Goal: Check status: Check status

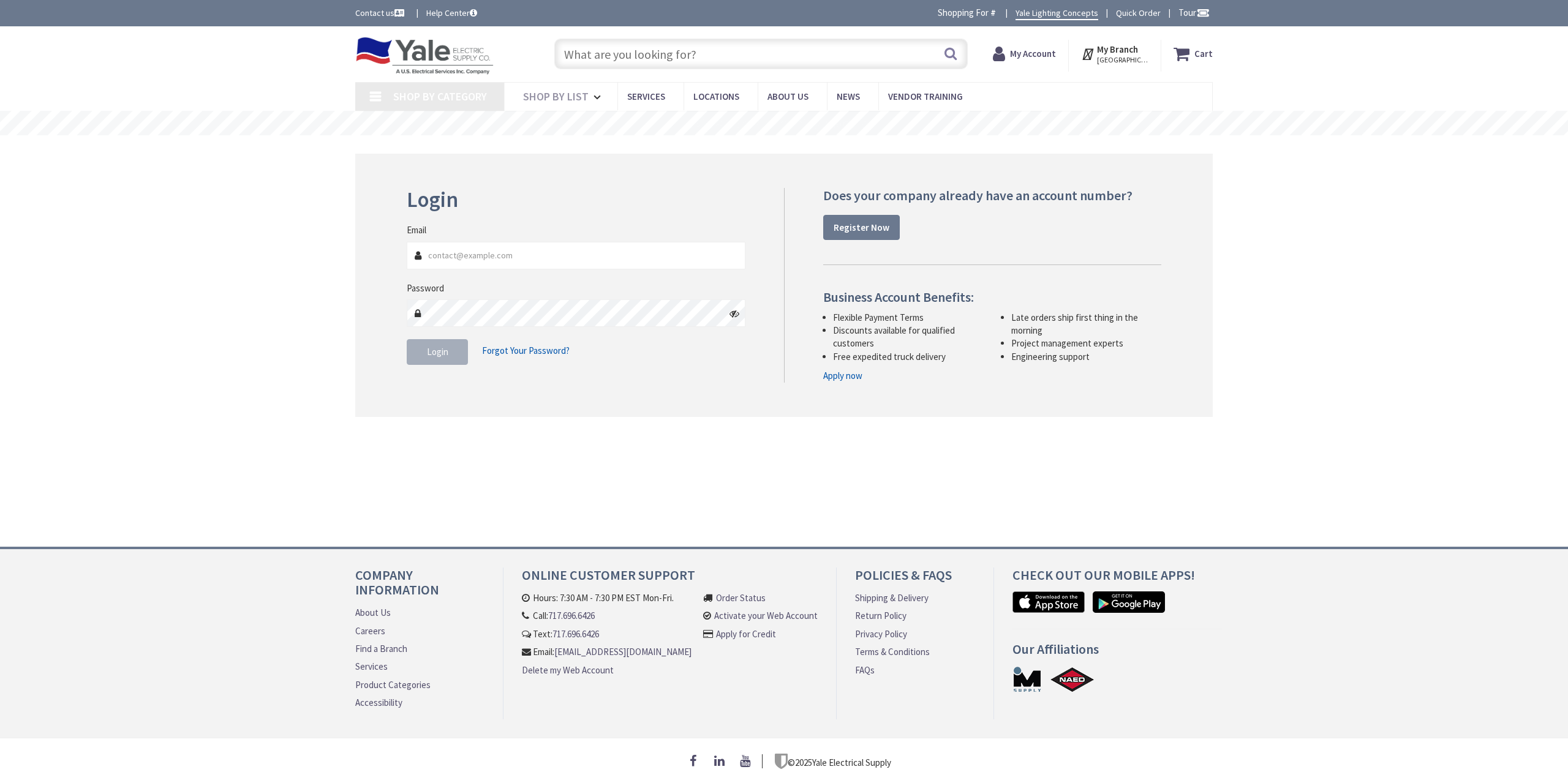
type input "[EMAIL_ADDRESS][DOMAIN_NAME]"
click at [439, 361] on button "Login" at bounding box center [437, 352] width 62 height 25
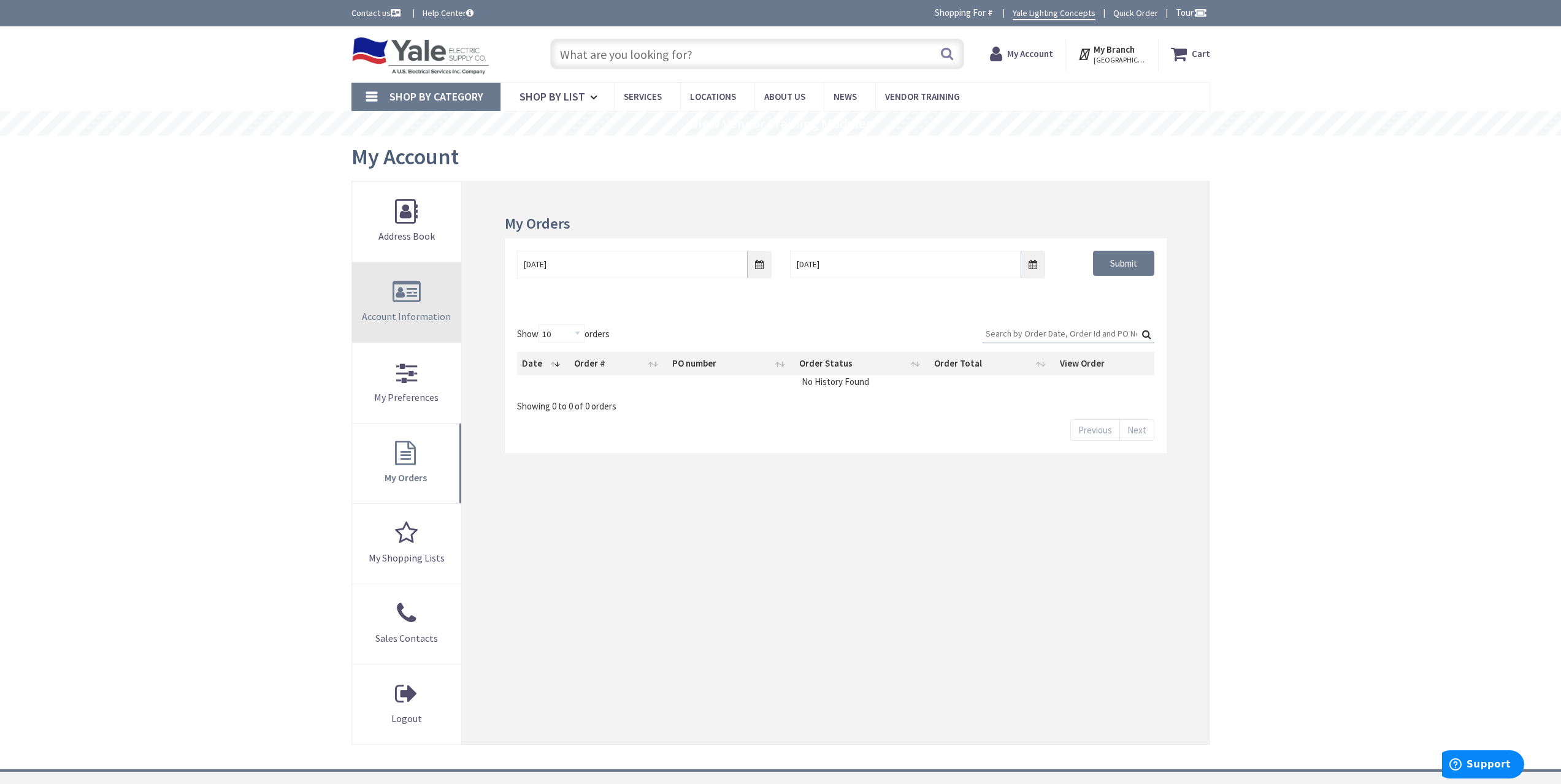
type input "[GEOGRAPHIC_DATA], [GEOGRAPHIC_DATA]"
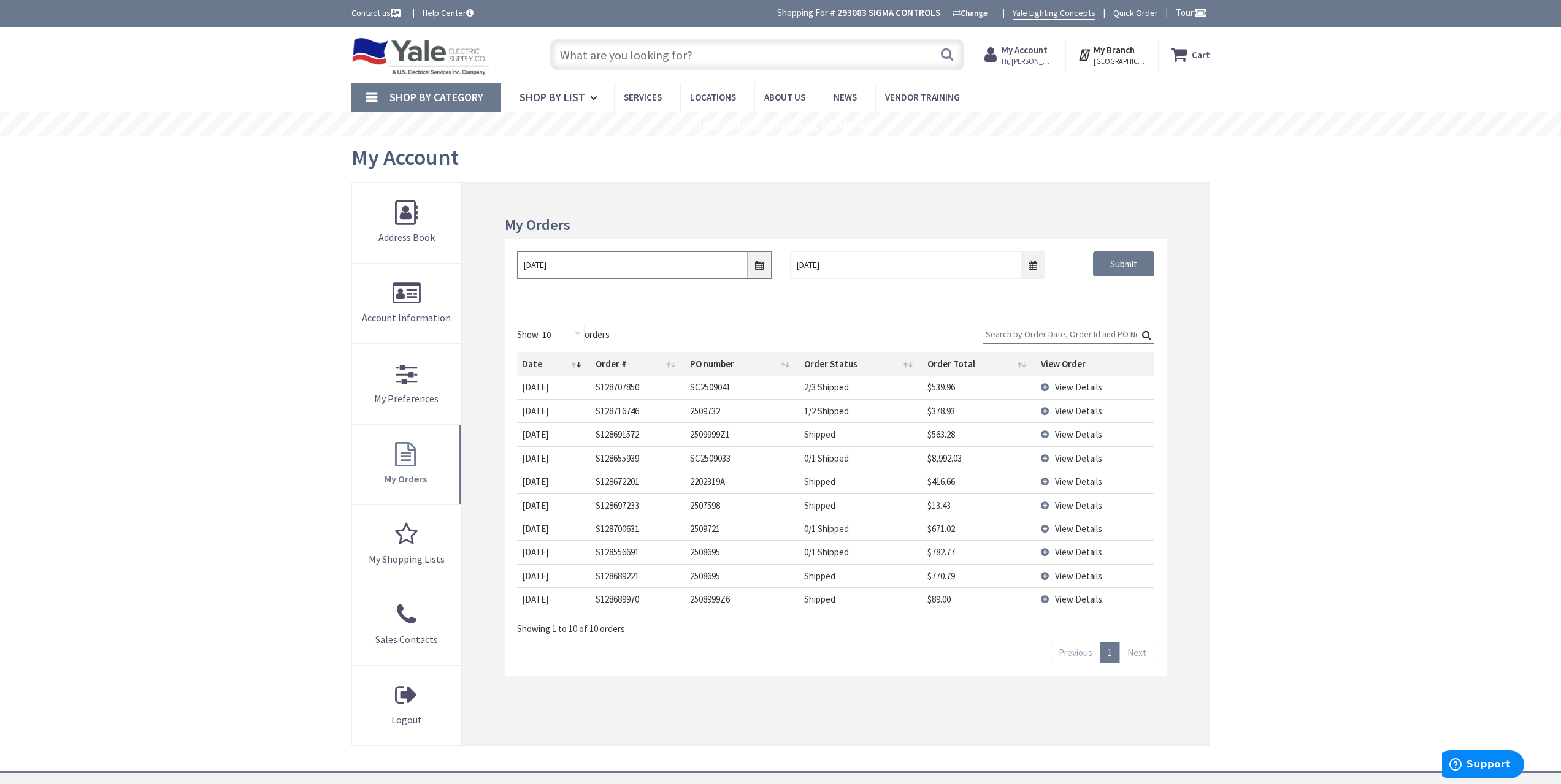
click at [757, 264] on input "[DATE]" at bounding box center [645, 265] width 255 height 28
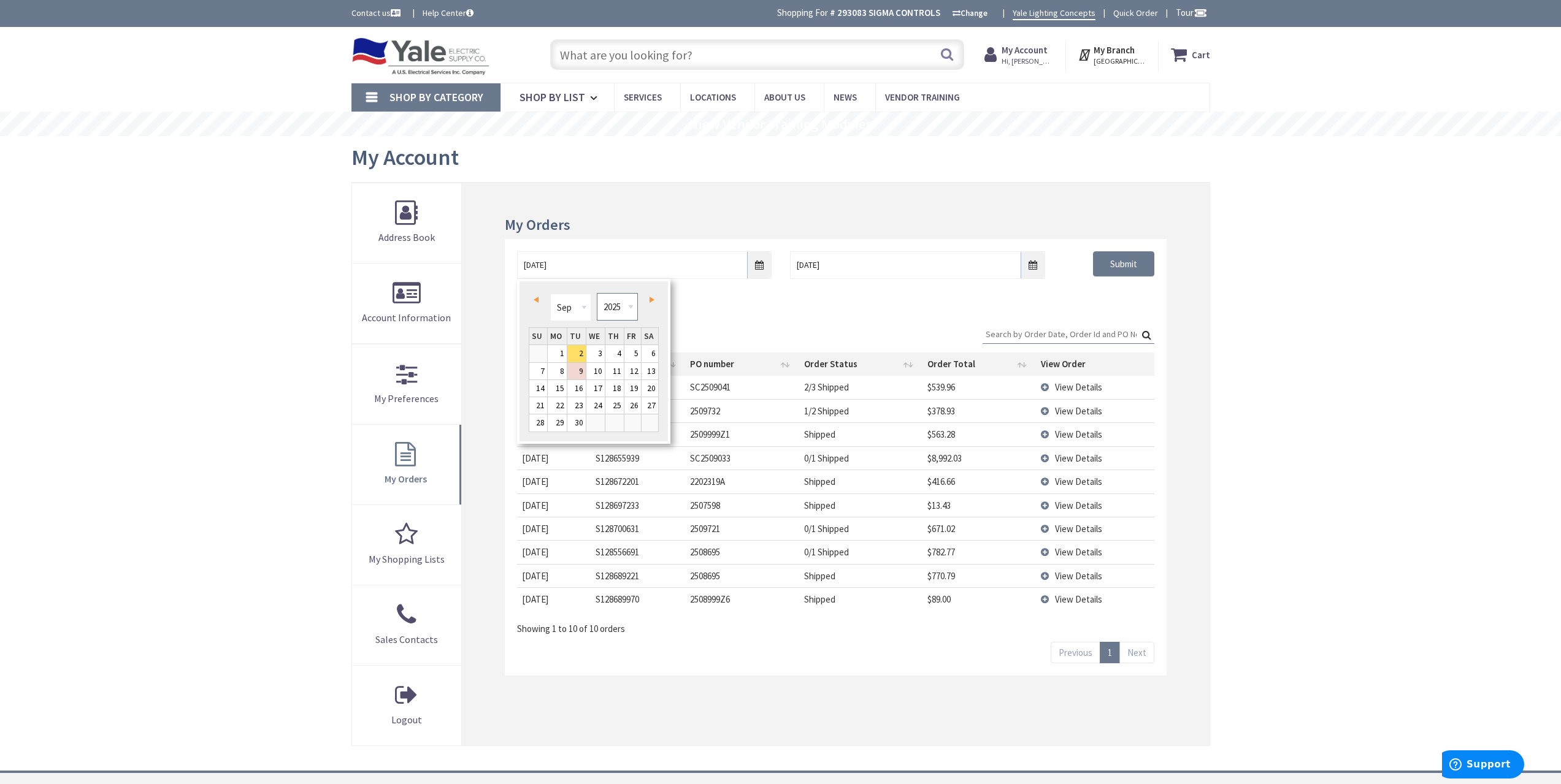
click at [618, 312] on select "1980 1981 1982 1983 1984 1985 1986 1987 1988 1989 1990 1991 1992 1993 1994 1995…" at bounding box center [618, 307] width 41 height 28
type input "[DATE]"
click at [1141, 300] on div "[DATE] [DATE] Submit" at bounding box center [835, 276] width 661 height 74
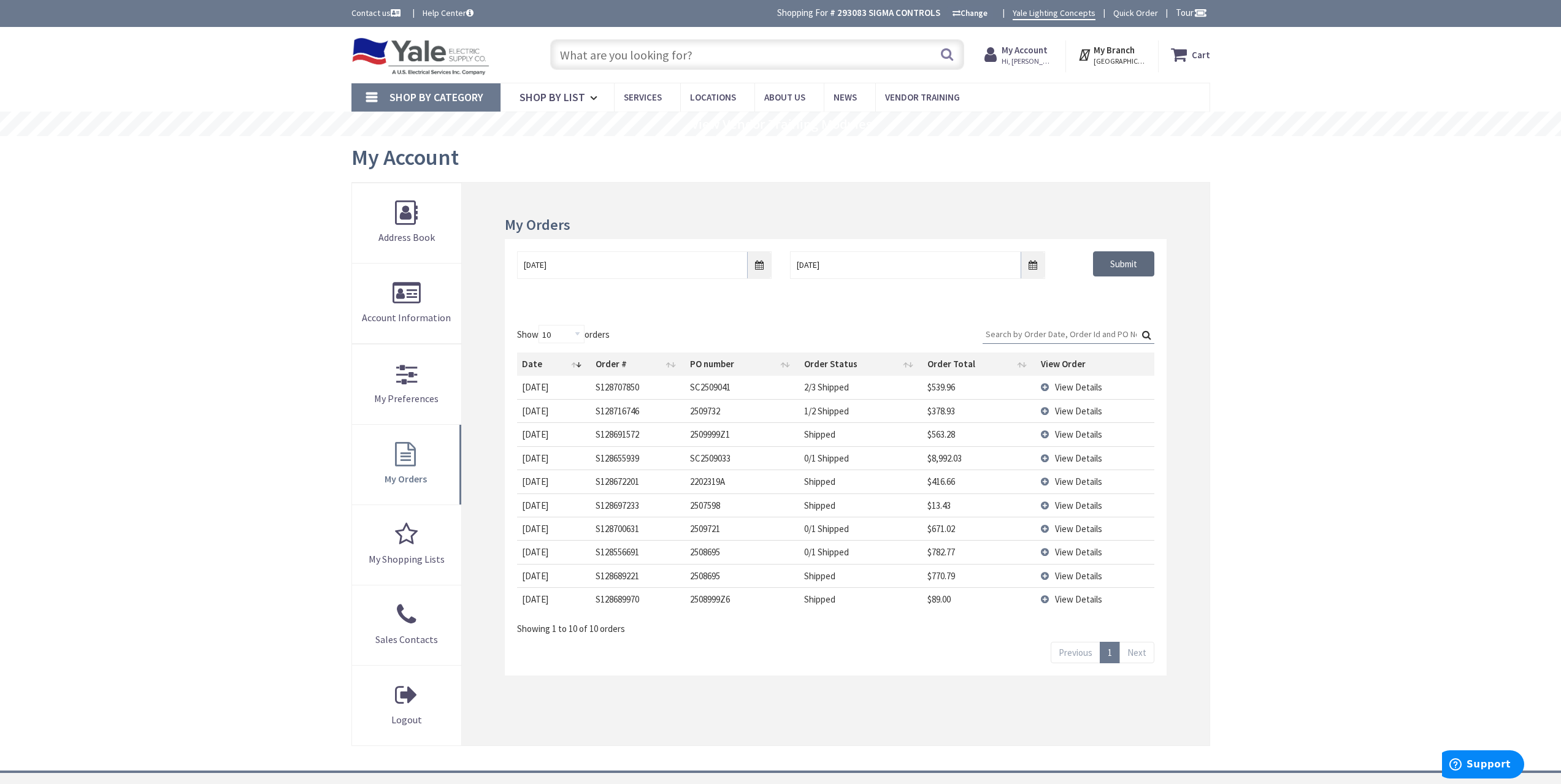
click at [1138, 265] on input "Submit" at bounding box center [1123, 264] width 62 height 25
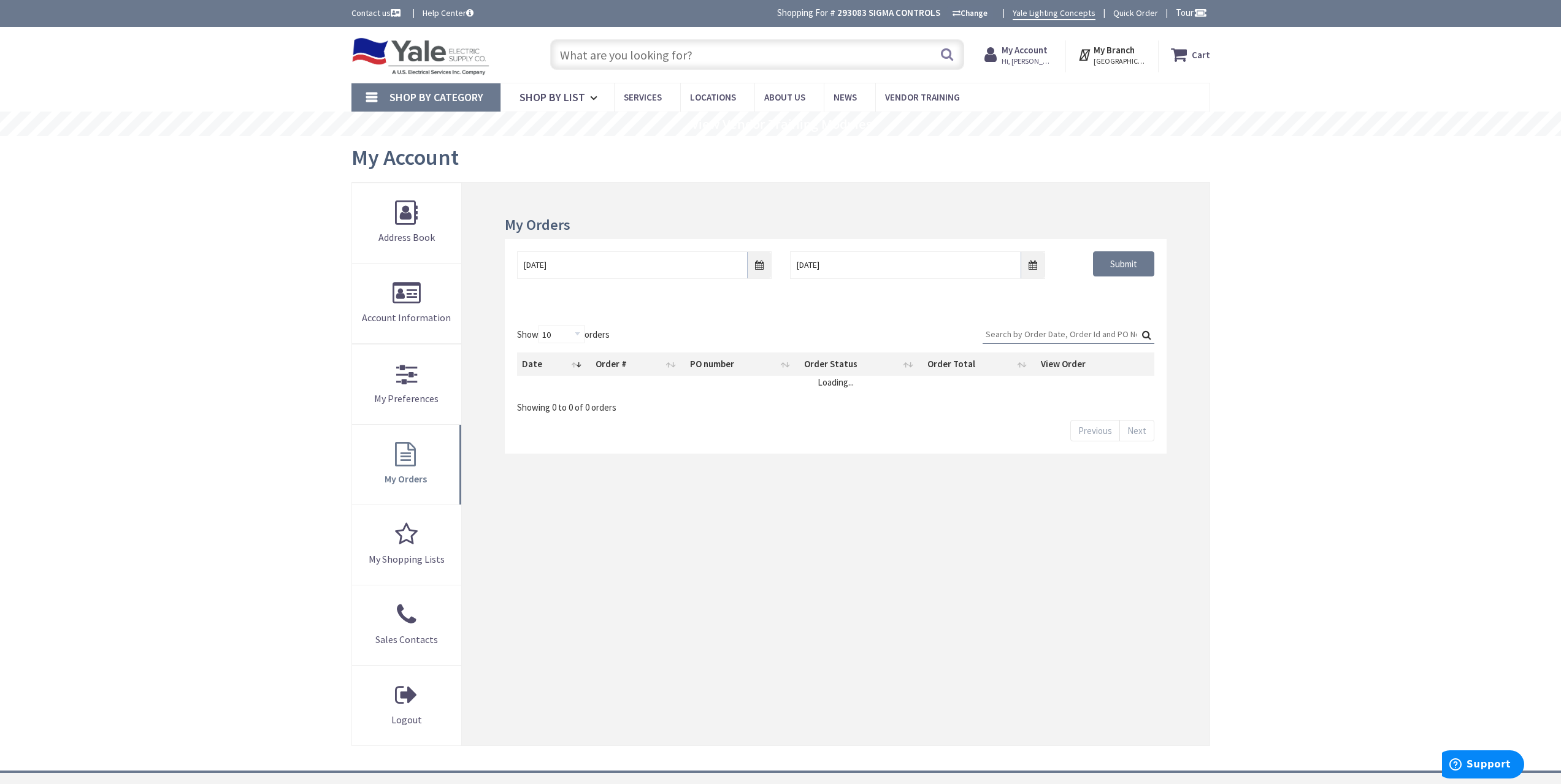
click at [1340, 534] on div "Skip to Content Toggle Nav Search Cart My Cart Close" at bounding box center [780, 516] width 1561 height 979
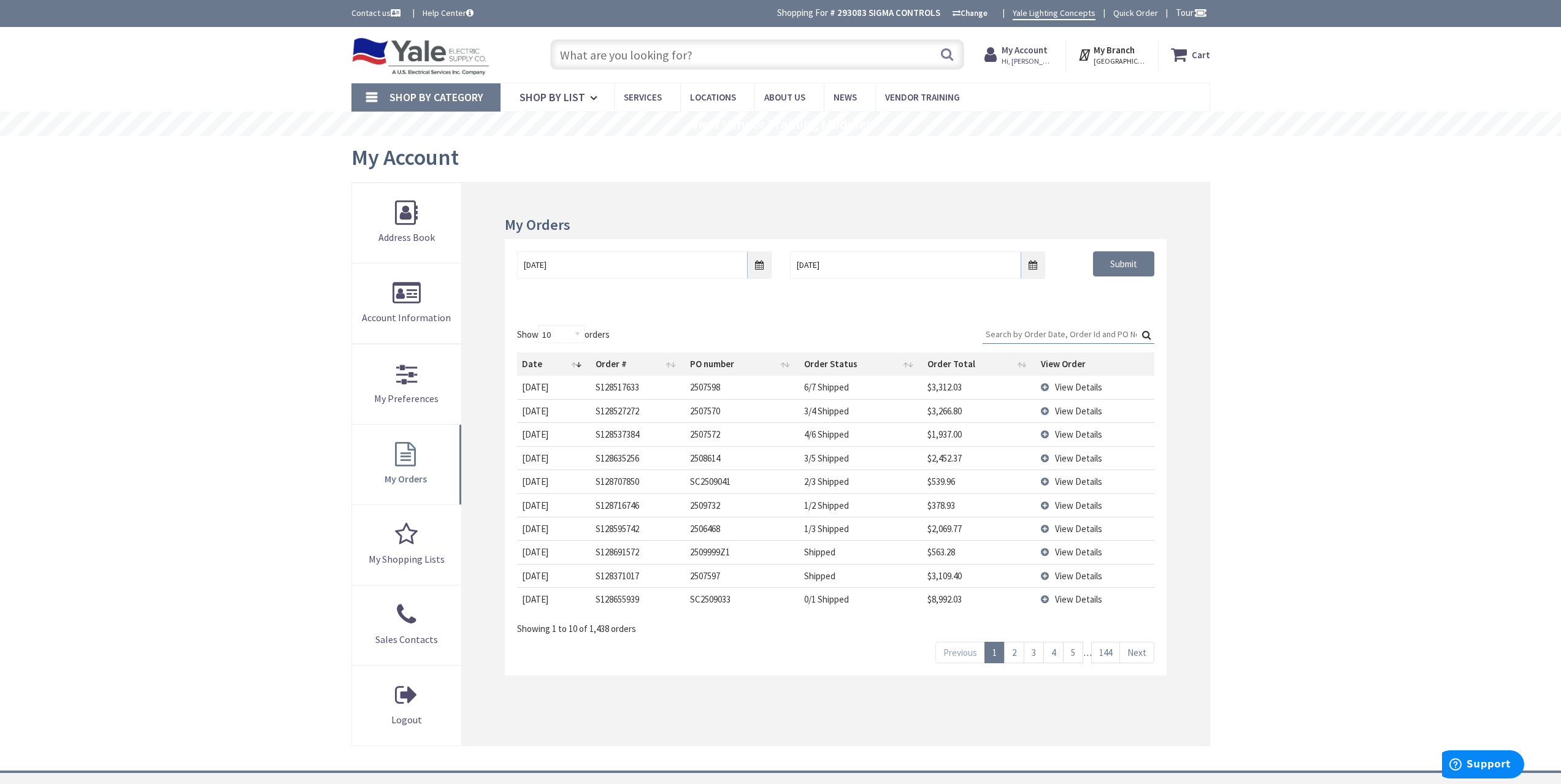
click at [1113, 414] on td "View Details" at bounding box center [1095, 410] width 117 height 23
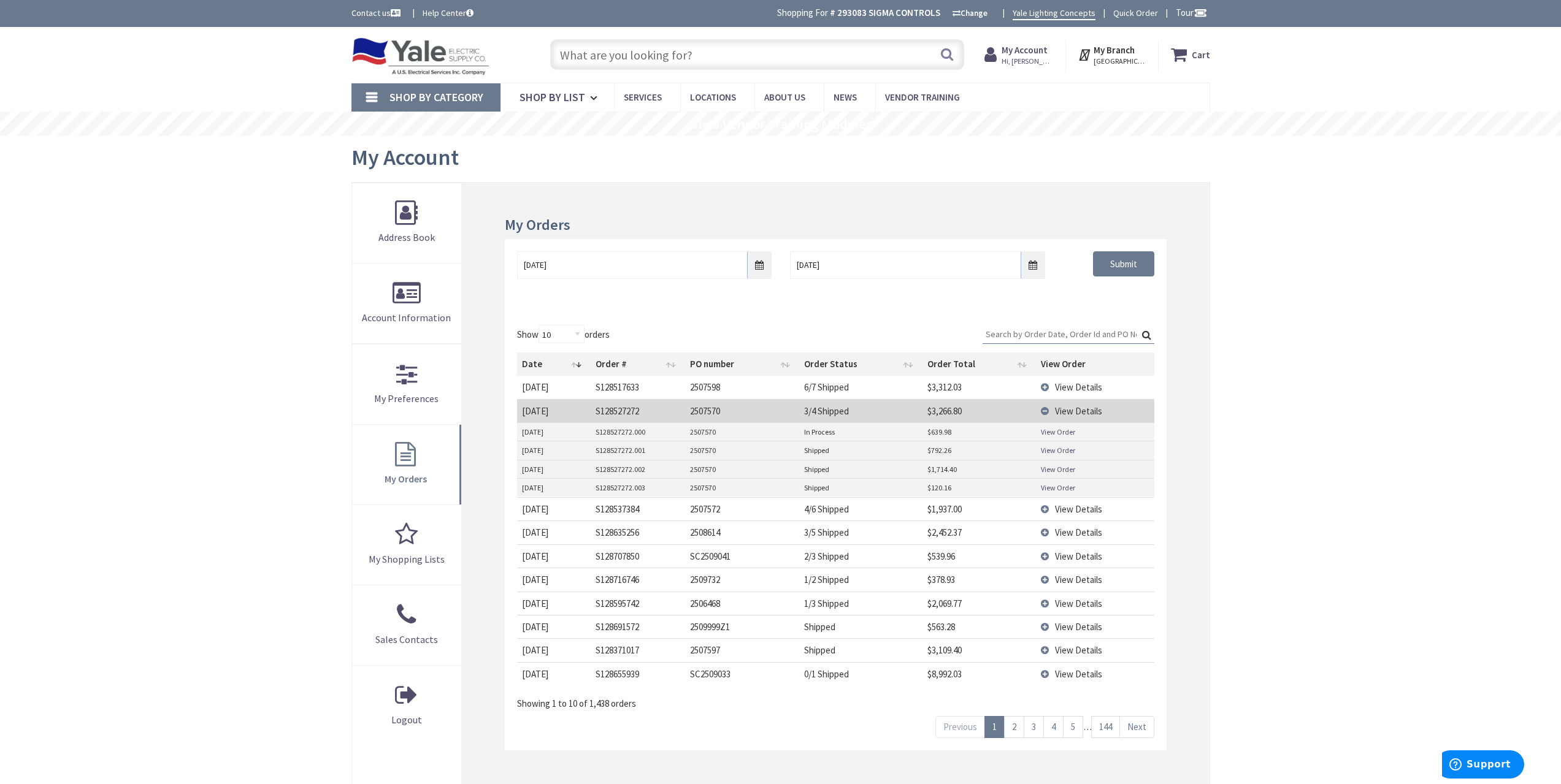
click at [1098, 383] on span "View Details" at bounding box center [1079, 387] width 48 height 11
